Goal: Task Accomplishment & Management: Manage account settings

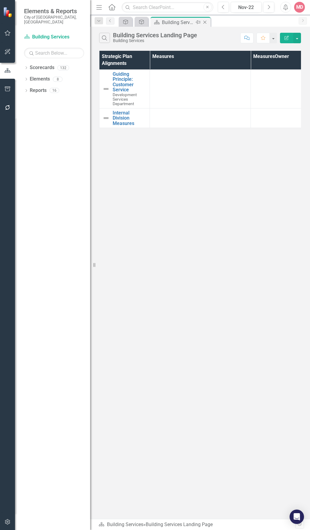
click at [206, 21] on icon "Close" at bounding box center [205, 22] width 6 height 5
click at [255, 3] on button "Nov-22" at bounding box center [246, 7] width 31 height 11
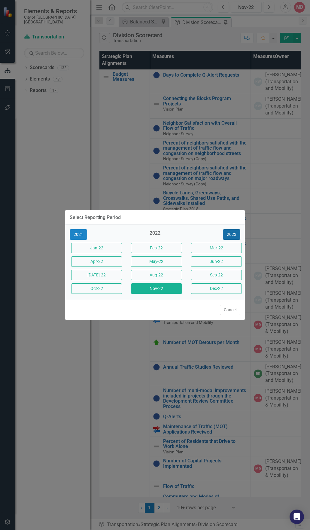
click at [239, 237] on button "2023" at bounding box center [231, 234] width 17 height 11
click at [239, 237] on button "2024" at bounding box center [231, 234] width 17 height 11
click at [239, 237] on button "2025" at bounding box center [231, 234] width 17 height 11
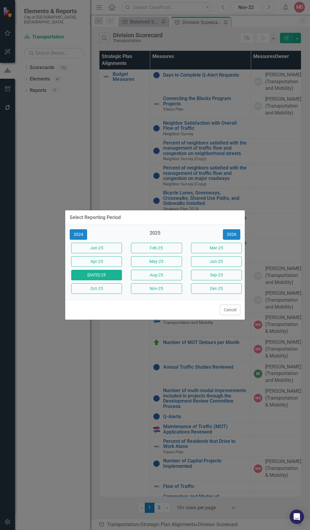
click at [100, 277] on button "[DATE]-25" at bounding box center [96, 275] width 51 height 11
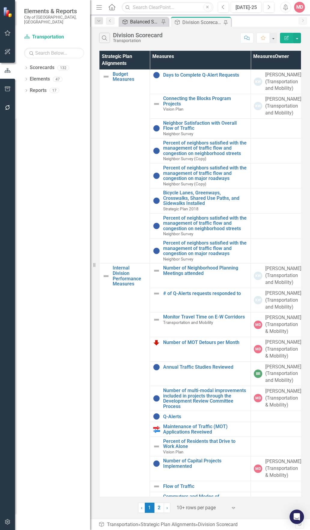
click at [136, 23] on div "Balanced Scorecard" at bounding box center [144, 22] width 29 height 8
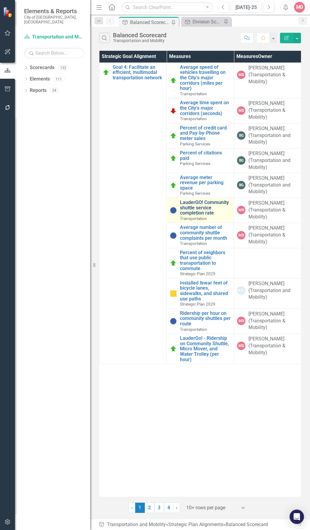
click at [194, 209] on link "LauderGO! Community shuttle service completion rate" at bounding box center [205, 208] width 51 height 16
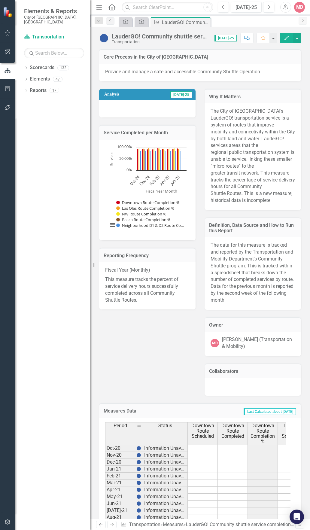
click at [284, 39] on icon "Edit" at bounding box center [286, 38] width 5 height 4
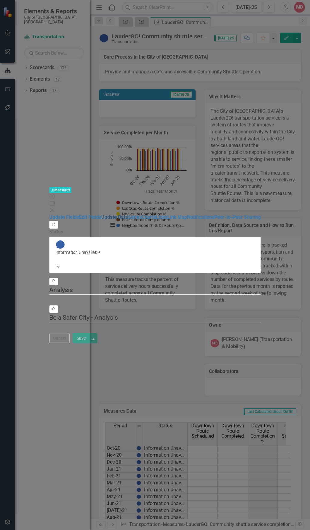
click at [101, 214] on link "Update Data" at bounding box center [114, 217] width 27 height 6
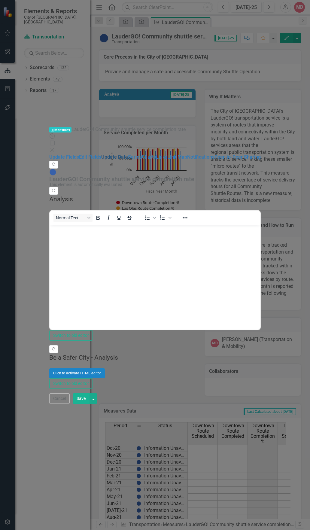
click at [101, 154] on link "Update Data" at bounding box center [114, 157] width 27 height 6
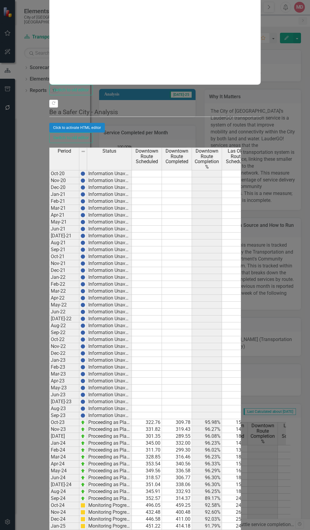
click at [49, 437] on div "Period Status Downtown Route Scheduled Downtown Route Completed Downtown Route …" at bounding box center [49, 367] width 0 height 438
paste textarea "482.05"
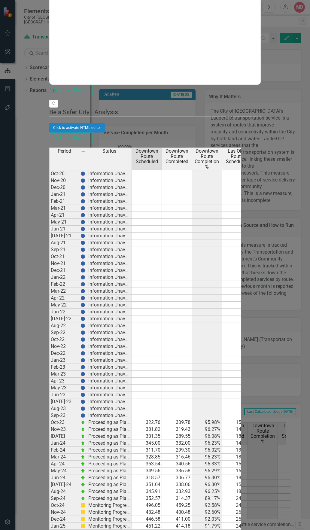
type textarea "482.05"
paste textarea "461.35"
type textarea "461.35"
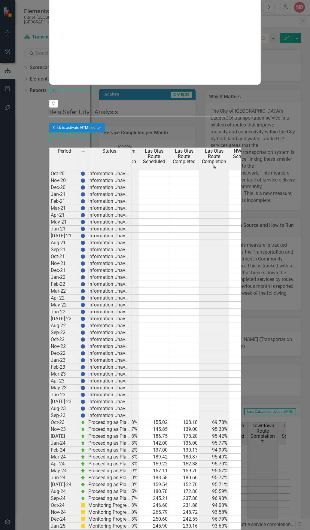
scroll to position [0, 91]
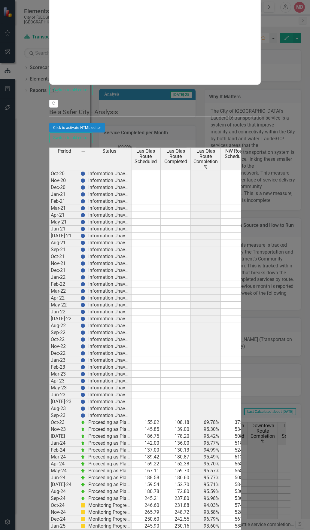
click at [200, 439] on tbody "Oct-20 Information Unavailable Nov-20 Information Unavailable Dec-20 Informatio…" at bounding box center [209, 377] width 503 height 415
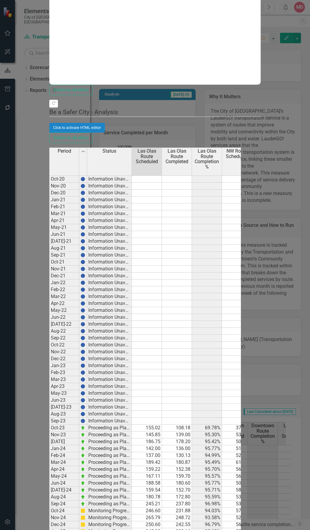
paste textarea "239.07"
type textarea "239.07"
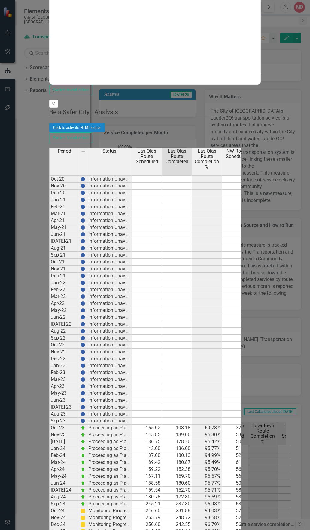
paste textarea "223.67"
type textarea "223.67"
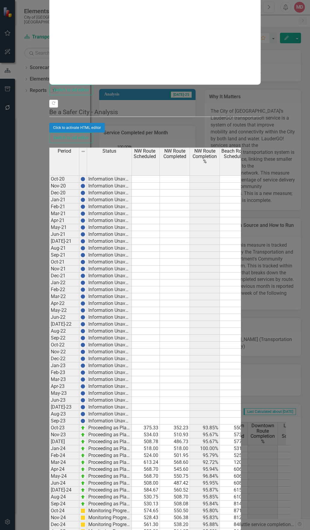
scroll to position [0, 186]
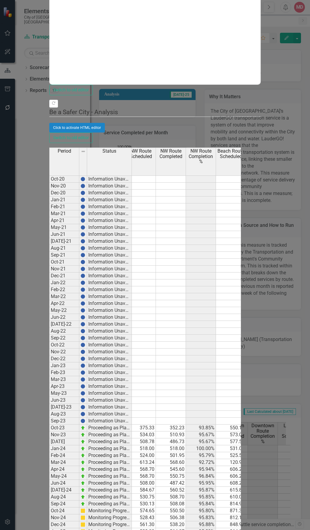
paste textarea "886.61"
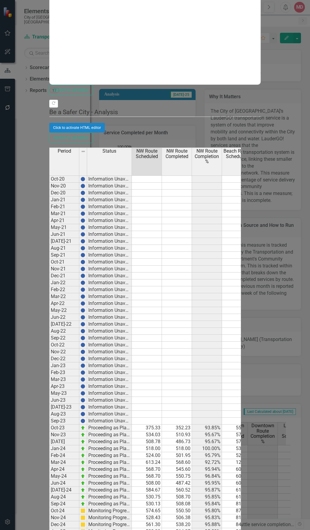
type textarea "886.61"
paste textarea "814.63"
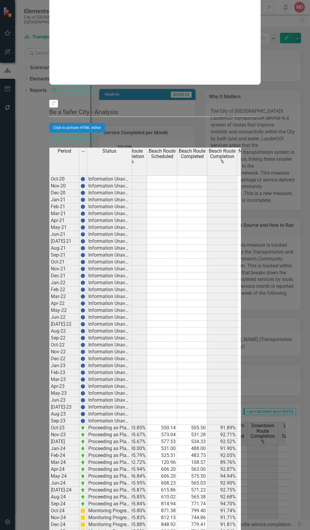
scroll to position [0, 0]
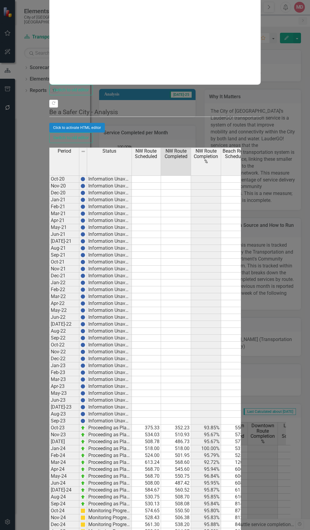
paste textarea "589.95"
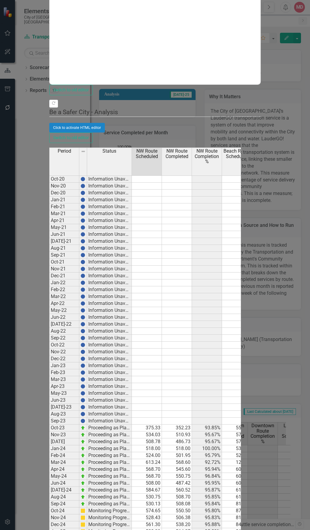
paste textarea "565.8"
type textarea "565.8"
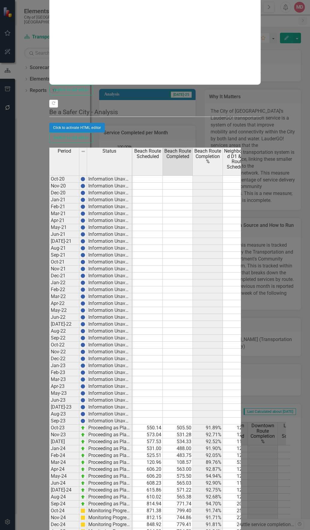
paste textarea "814.63"
type textarea "814.63"
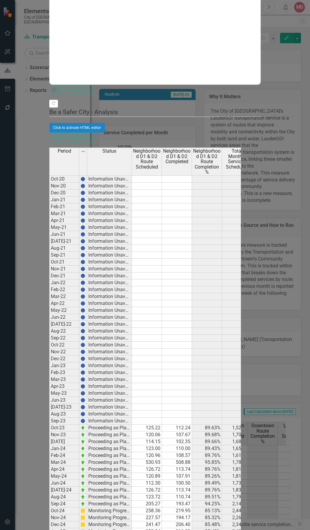
paste textarea "261.54"
type textarea "261.54"
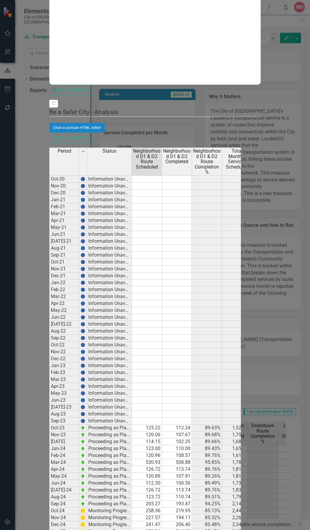
paste textarea "223.13"
type textarea "223.13"
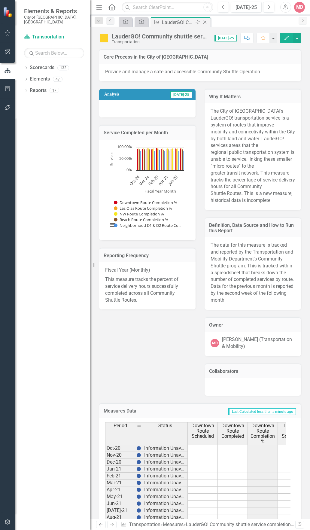
click at [206, 22] on icon "Close" at bounding box center [205, 22] width 6 height 5
click at [141, 22] on div "Balanced Scorecard" at bounding box center [144, 22] width 29 height 8
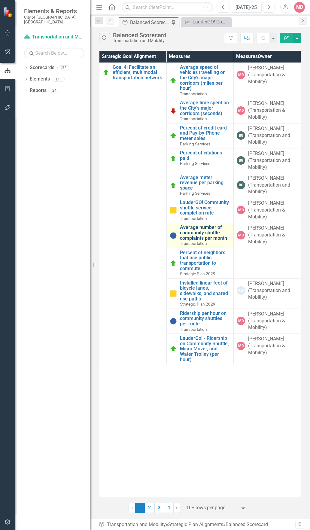
click at [196, 228] on link "Average number of community shuttle complaints per month" at bounding box center [205, 233] width 51 height 16
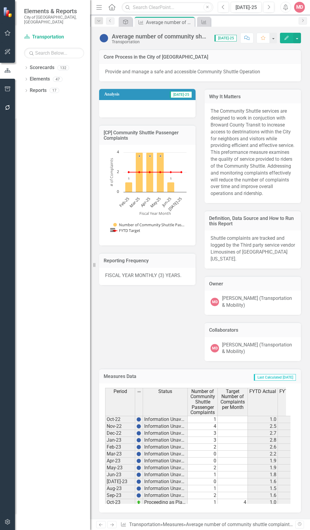
click at [284, 41] on button "Edit" at bounding box center [286, 38] width 13 height 11
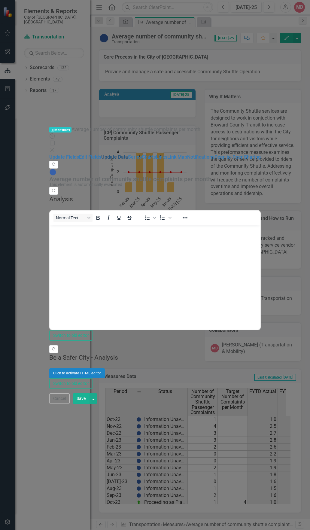
click at [101, 154] on link "Update Data" at bounding box center [114, 157] width 27 height 6
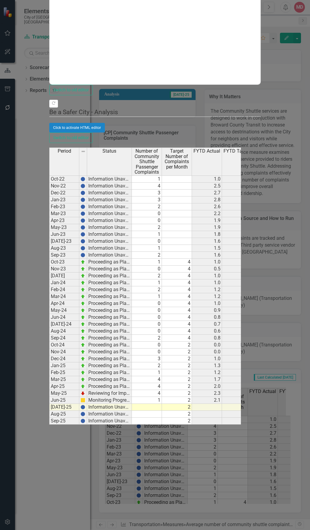
click at [162, 404] on td at bounding box center [147, 407] width 30 height 7
type textarea "1"
click at [221, 307] on div "Period Status Number of Community Shuttle Passenger Complaints Target Number of…" at bounding box center [145, 393] width 192 height 491
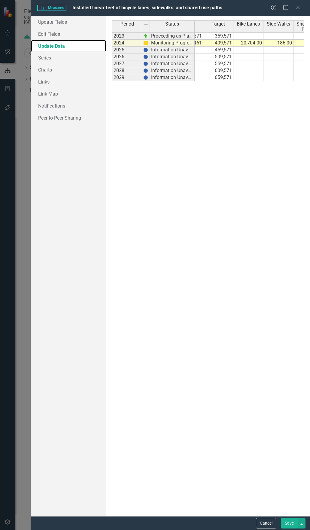
scroll to position [0, 41]
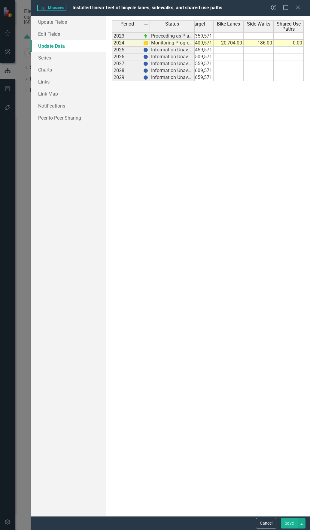
click at [235, 47] on td at bounding box center [229, 50] width 30 height 7
type textarea "0"
type textarea "8"
type textarea "3800"
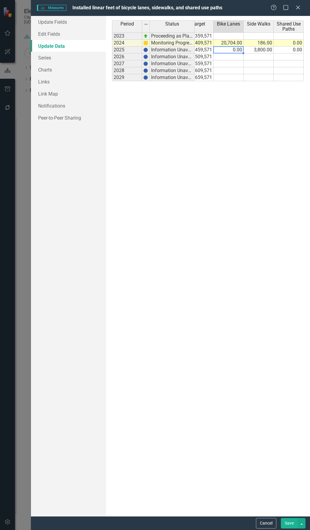
click at [235, 47] on td "0.00" at bounding box center [229, 50] width 30 height 7
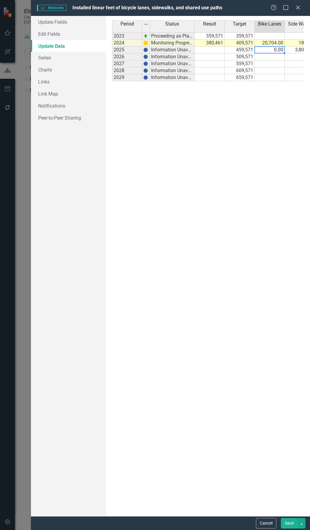
click at [215, 47] on td at bounding box center [210, 50] width 30 height 7
type textarea "384261"
click at [284, 520] on button "Save" at bounding box center [289, 523] width 17 height 11
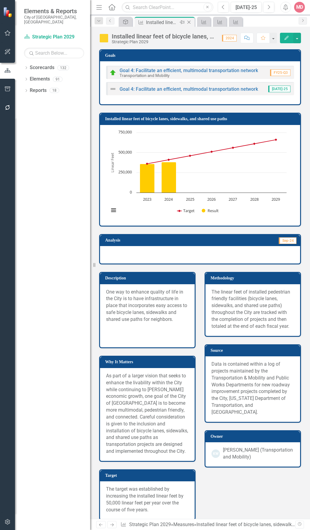
click at [192, 23] on icon "Close" at bounding box center [189, 22] width 6 height 5
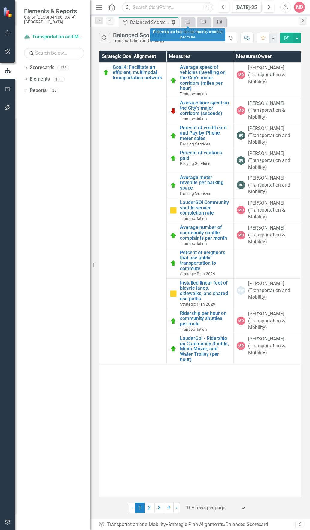
click at [191, 22] on link "Measures" at bounding box center [188, 22] width 11 height 8
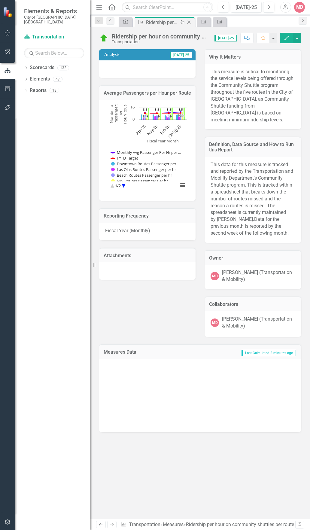
click at [192, 22] on icon "Close" at bounding box center [189, 22] width 6 height 5
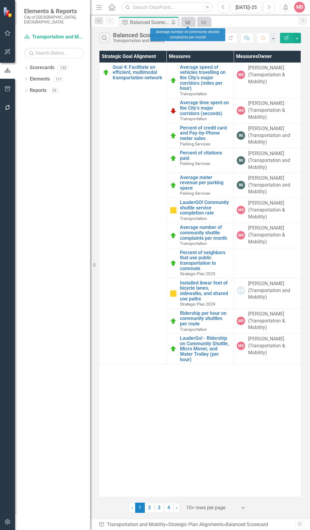
click at [191, 24] on link "Measures" at bounding box center [188, 22] width 11 height 8
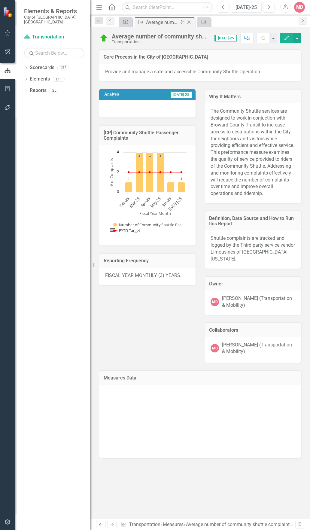
click at [191, 21] on icon "Close" at bounding box center [189, 22] width 6 height 5
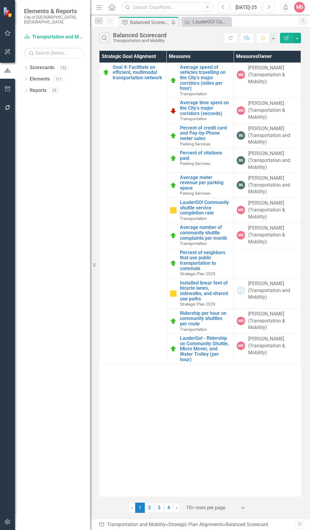
click at [203, 405] on div "Strategic Goal Alignment Measures Measures Owner Goal 4: Facilitate an efficien…" at bounding box center [200, 274] width 202 height 446
